Goal: Navigation & Orientation: Find specific page/section

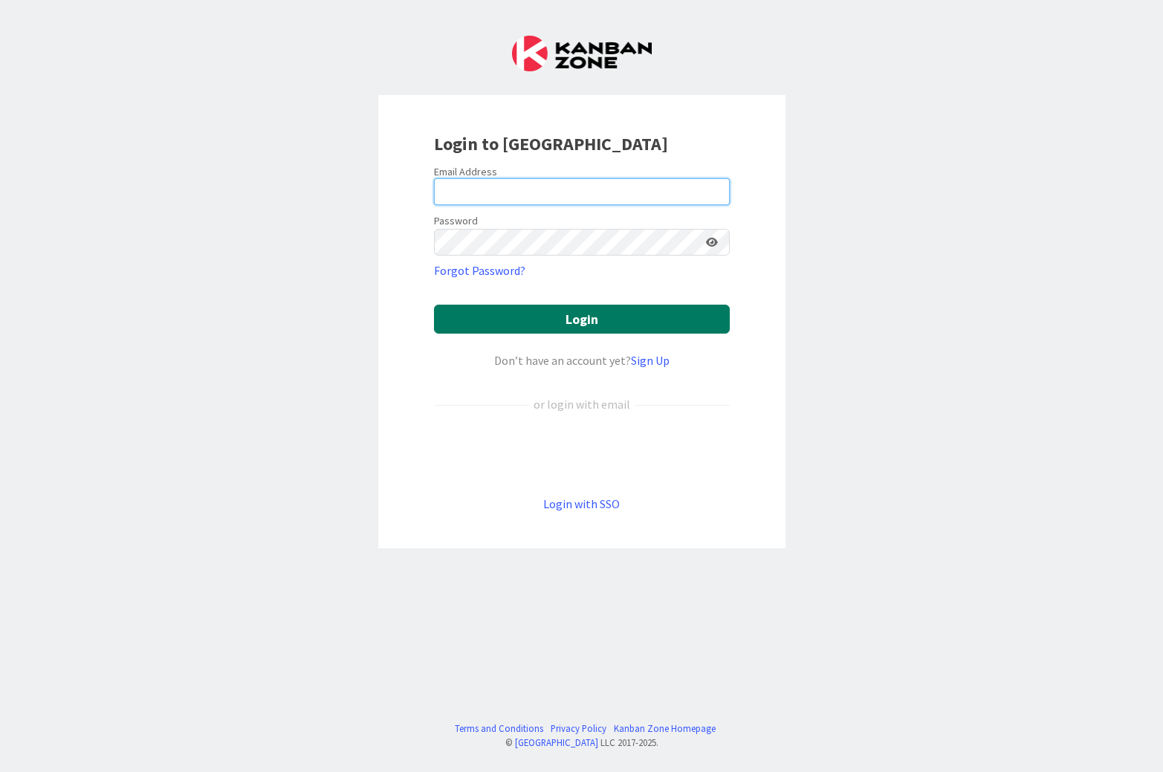
type input "[EMAIL_ADDRESS][DOMAIN_NAME]"
click at [592, 320] on button "Login" at bounding box center [582, 319] width 296 height 29
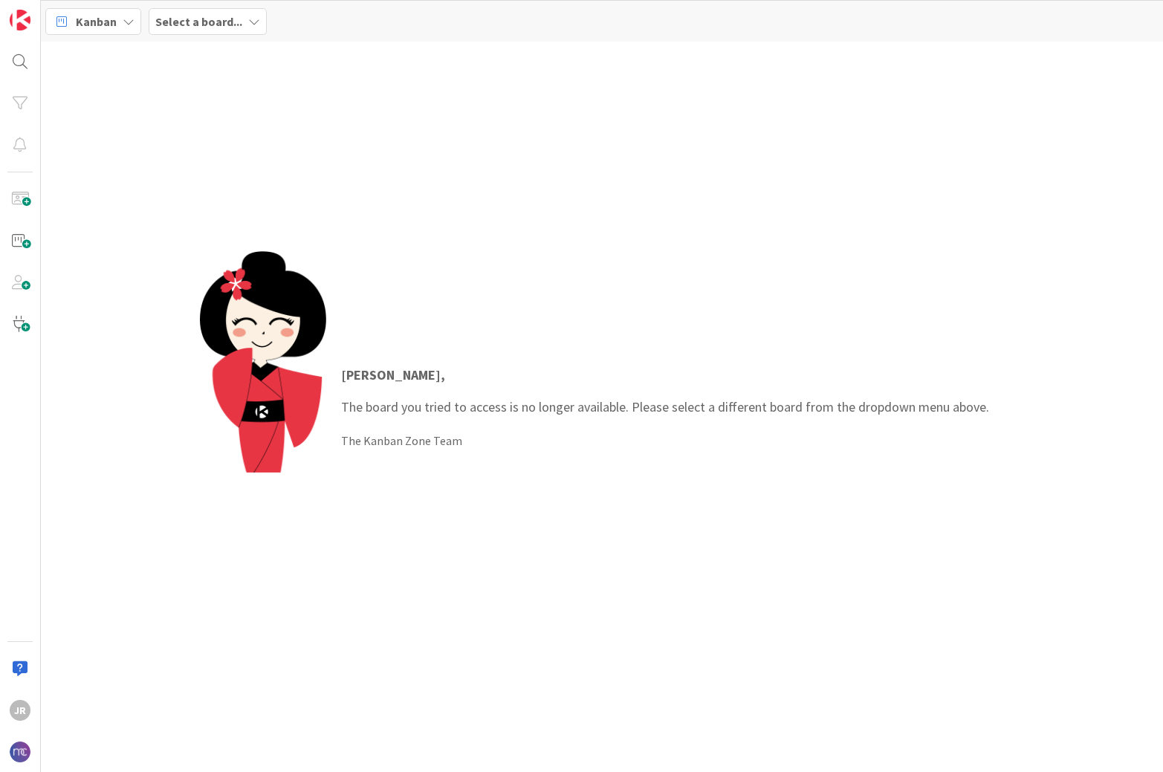
click at [256, 23] on icon at bounding box center [254, 22] width 12 height 12
click at [259, 146] on h4 "Presidents [PERSON_NAME]" at bounding box center [267, 147] width 202 height 15
